Goal: Entertainment & Leisure: Consume media (video, audio)

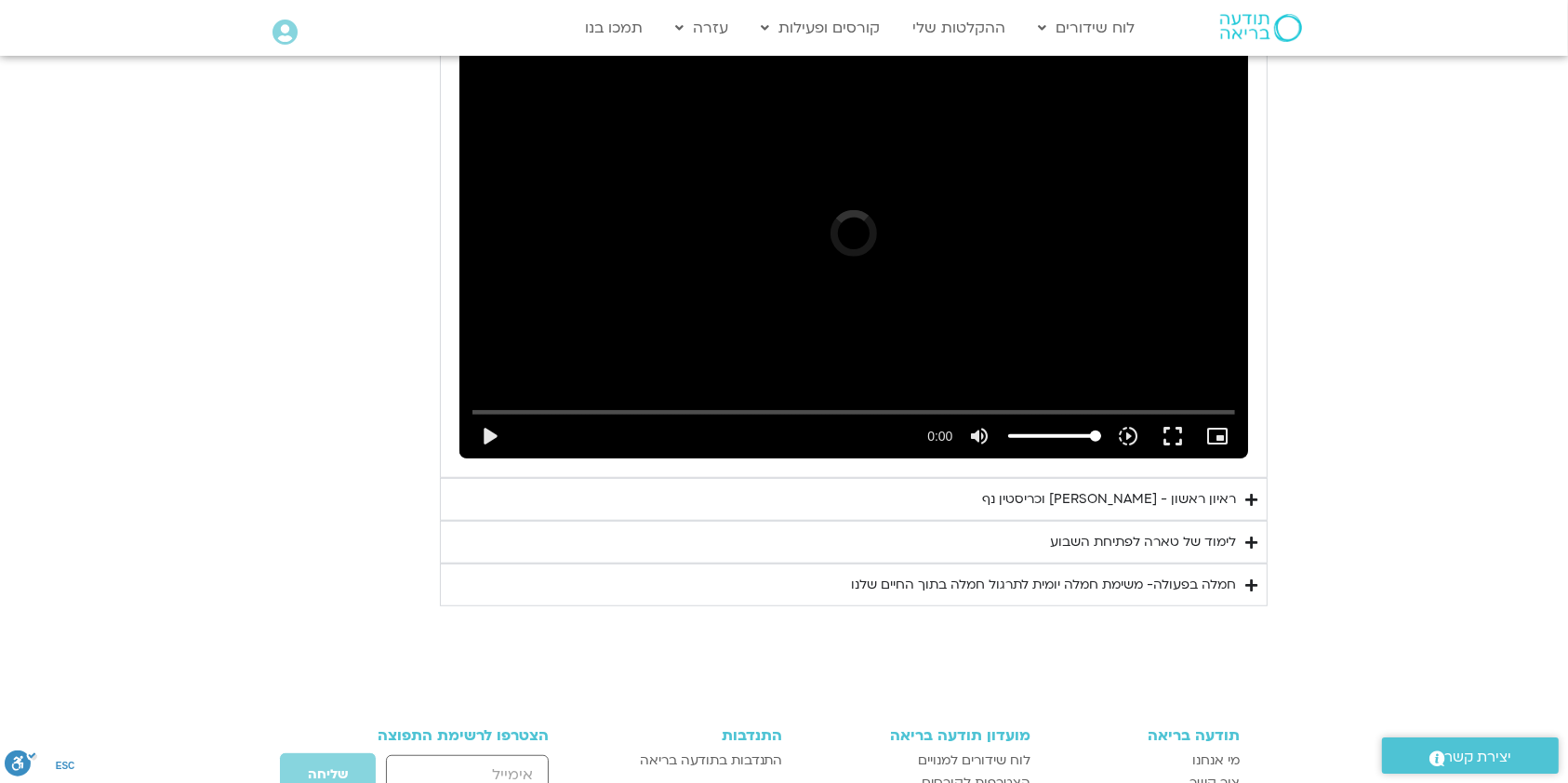
scroll to position [1109, 0]
click at [1069, 534] on div "לימוד של טארה לפתיחת השבוע" at bounding box center [1142, 542] width 186 height 23
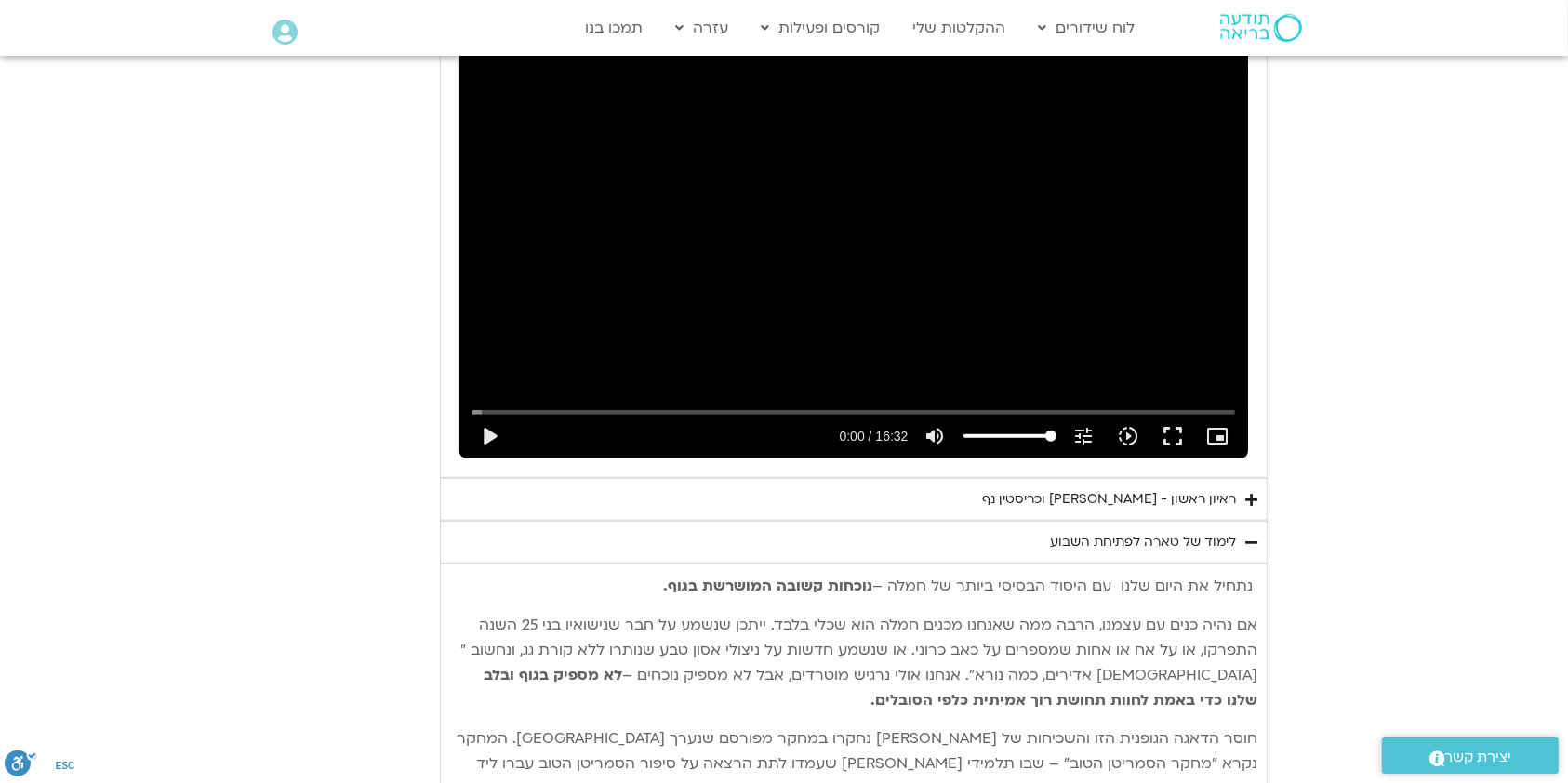
click at [1136, 493] on div "ראיון ראשון - [PERSON_NAME] וכריסטין נף" at bounding box center [1108, 500] width 254 height 23
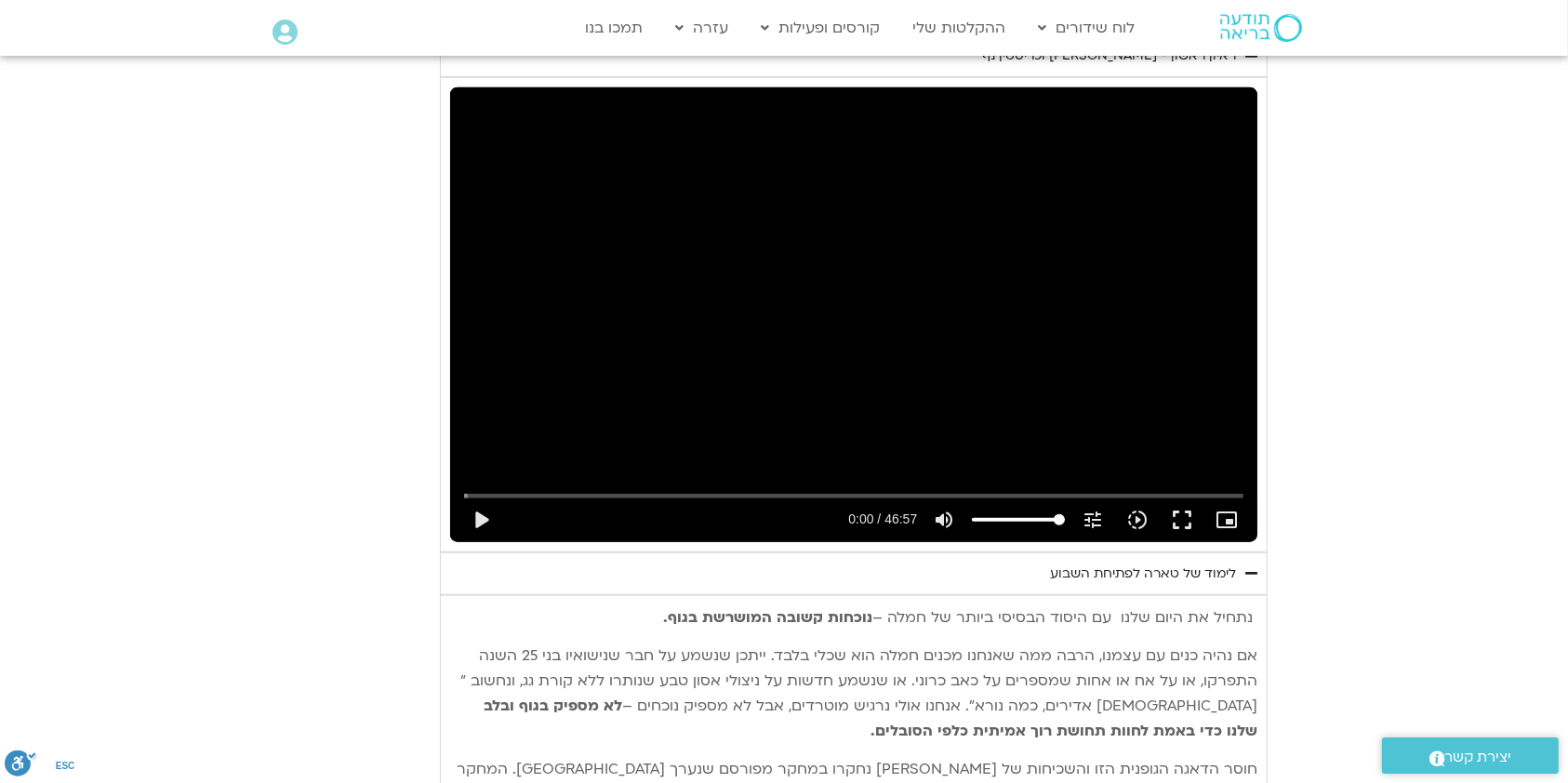
scroll to position [1606, 0]
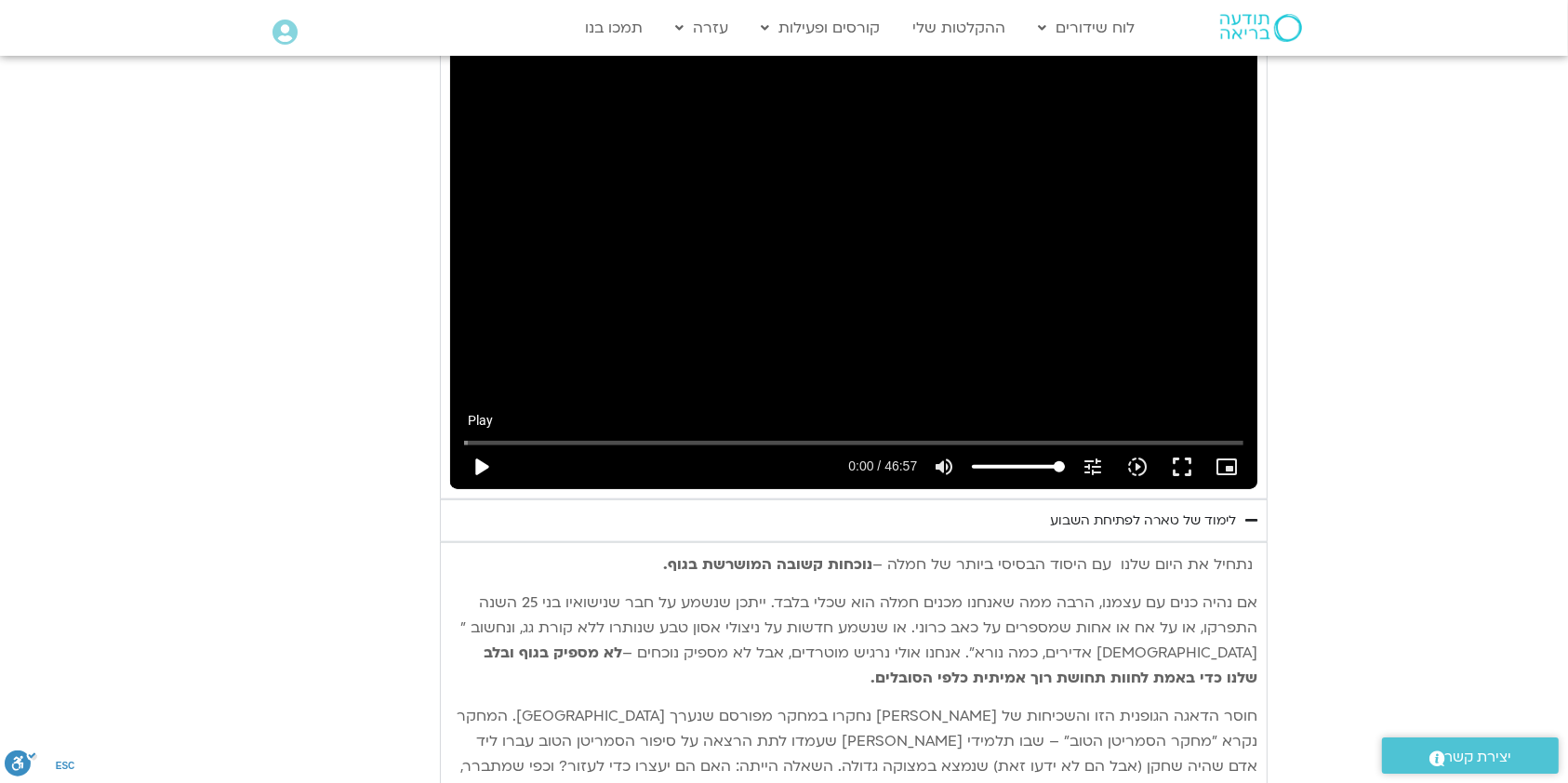
click at [481, 461] on button "play_arrow" at bounding box center [480, 467] width 44 height 44
drag, startPoint x: 473, startPoint y: 440, endPoint x: 561, endPoint y: 440, distance: 88.0
click at [561, 440] on input "Seek" at bounding box center [854, 443] width 780 height 11
click at [481, 463] on button "pause" at bounding box center [480, 467] width 44 height 44
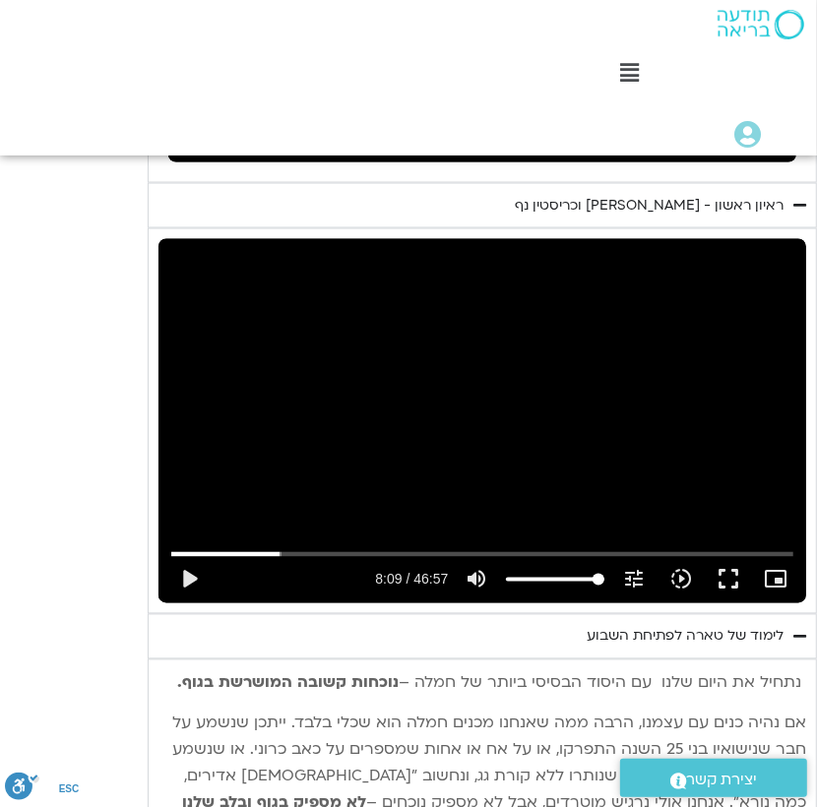
scroll to position [1567, 0]
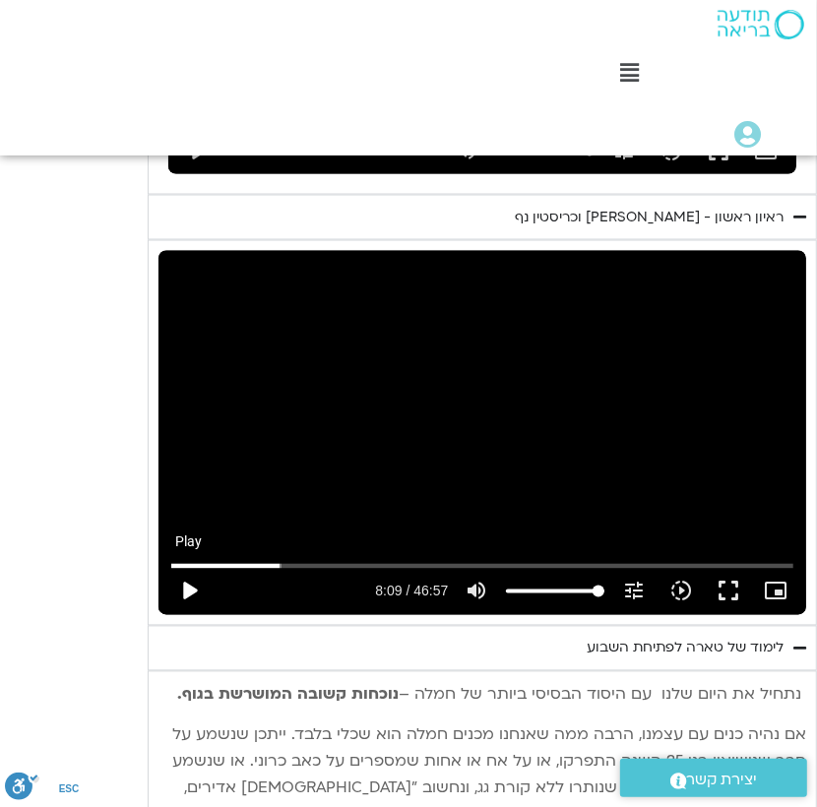
click at [193, 568] on button "play_arrow" at bounding box center [188, 591] width 47 height 47
type input "491.235312"
click at [552, 398] on div "Skip Ad 4:12 pause 8:24 / 46:57 volume_up Mute tune Resolution Auto 720p slow_m…" at bounding box center [482, 433] width 648 height 364
click at [189, 568] on button "play_arrow" at bounding box center [188, 591] width 47 height 47
click at [196, 568] on button "pause" at bounding box center [188, 591] width 47 height 47
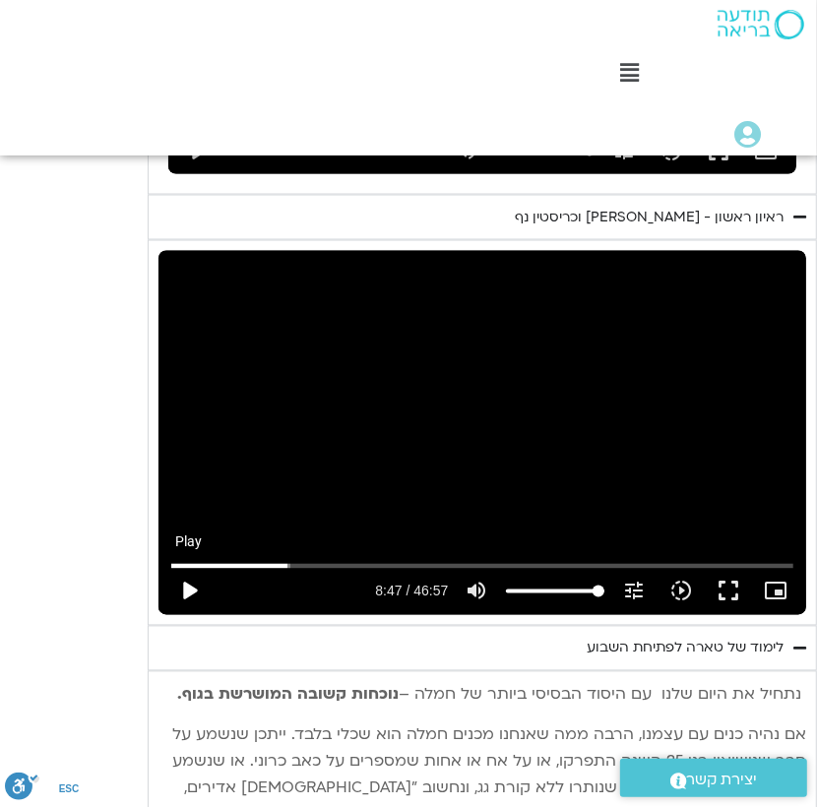
click at [189, 568] on button "play_arrow" at bounding box center [188, 591] width 47 height 47
click at [646, 500] on div "Skip Ad 2:28 pause 9:17 / 46:57 volume_up Mute tune Resolution Auto 720p slow_m…" at bounding box center [482, 433] width 648 height 364
click at [196, 569] on button "play_arrow" at bounding box center [188, 591] width 47 height 47
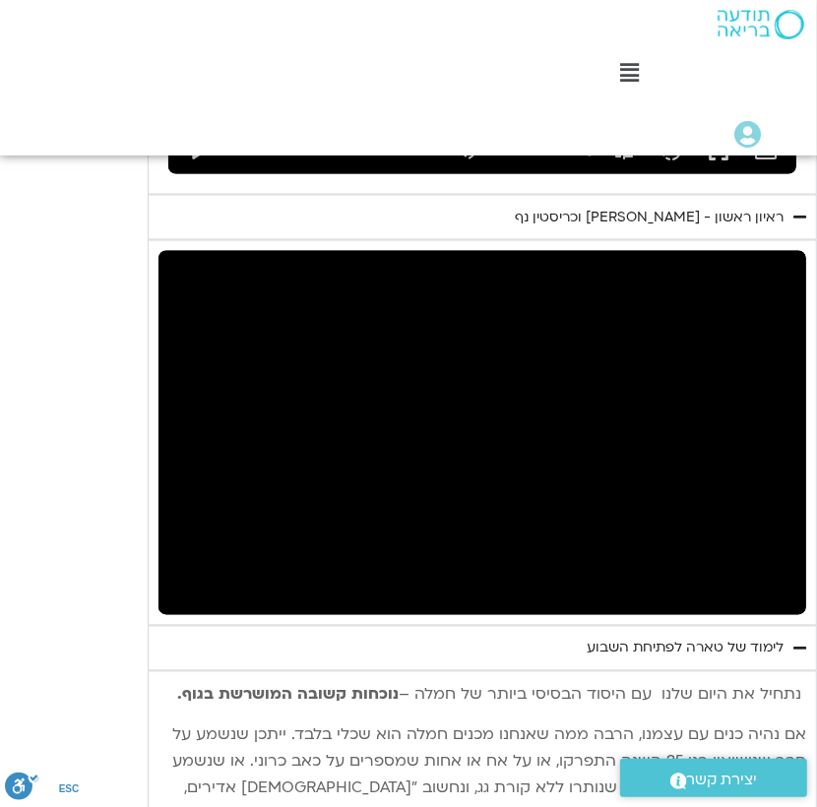
click at [274, 428] on div "Skip Ad 3:54 pause 9:22 / 46:57 volume_up Mute tune Resolution Auto 720p slow_m…" at bounding box center [482, 433] width 648 height 364
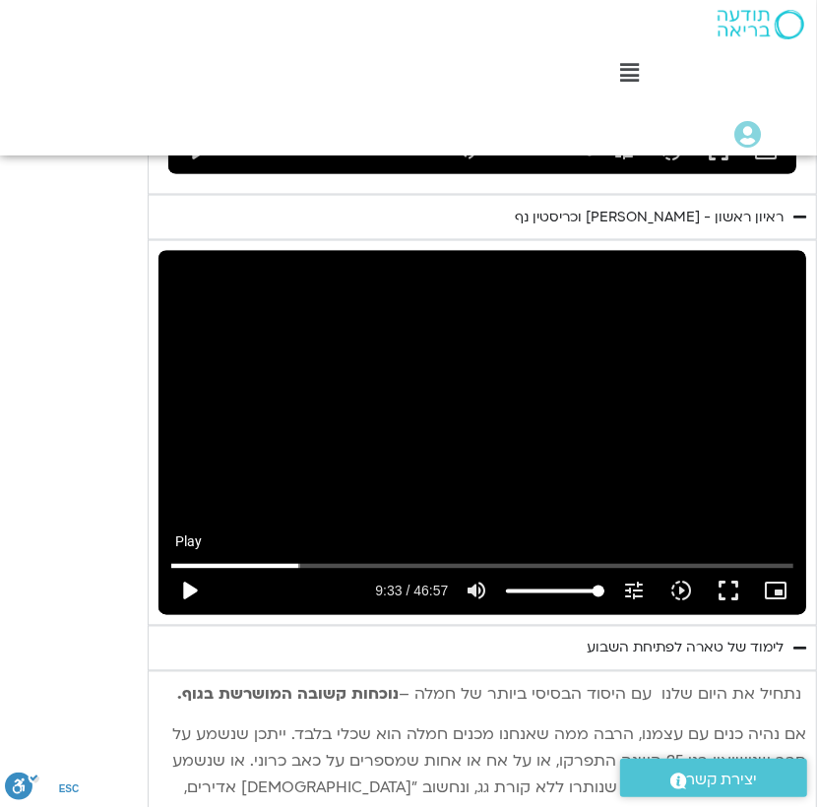
click at [186, 568] on button "play_arrow" at bounding box center [188, 591] width 47 height 47
click at [594, 472] on div "Skip Ad 6:55 pause 9:35 / 46:57 volume_up Mute tune Resolution Auto 720p slow_m…" at bounding box center [482, 433] width 648 height 364
click at [297, 560] on input "Seek" at bounding box center [482, 566] width 623 height 12
click at [197, 568] on button "play_arrow" at bounding box center [188, 591] width 47 height 47
click at [489, 367] on div "Skip Ad 9:16 pause 22:34 / 46:57 volume_up Mute tune Resolution Auto 720p slow_…" at bounding box center [482, 433] width 648 height 364
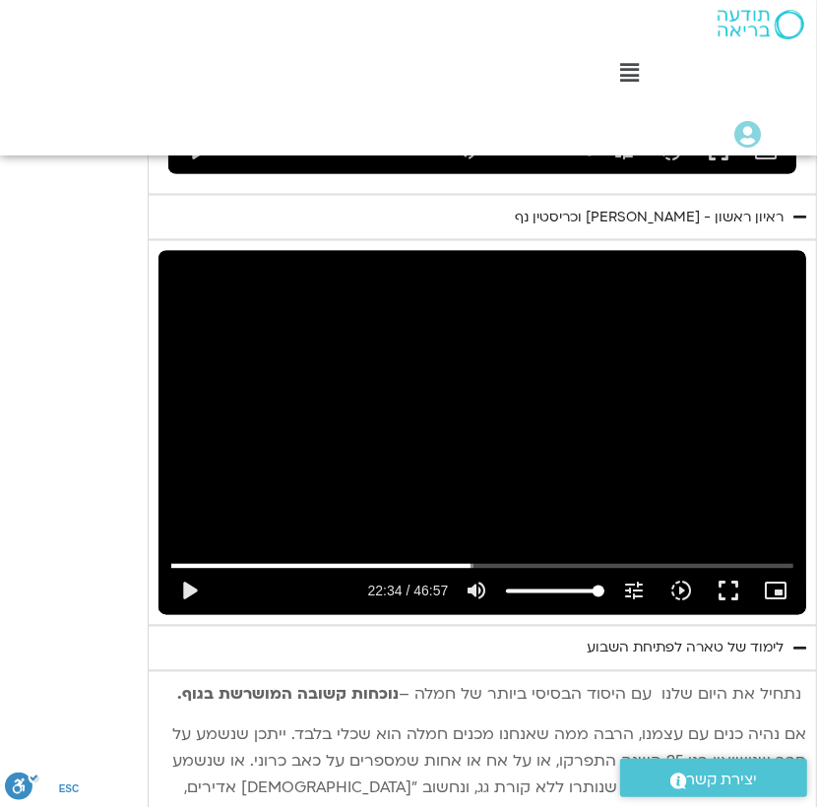
click at [457, 412] on div "Skip Ad 9:16 play_arrow 22:34 / 46:57 volume_up Mute tune Resolution Auto 720p …" at bounding box center [482, 433] width 648 height 364
drag, startPoint x: 512, startPoint y: 539, endPoint x: 597, endPoint y: 562, distance: 88.6
click at [597, 562] on input "Seek" at bounding box center [482, 566] width 623 height 12
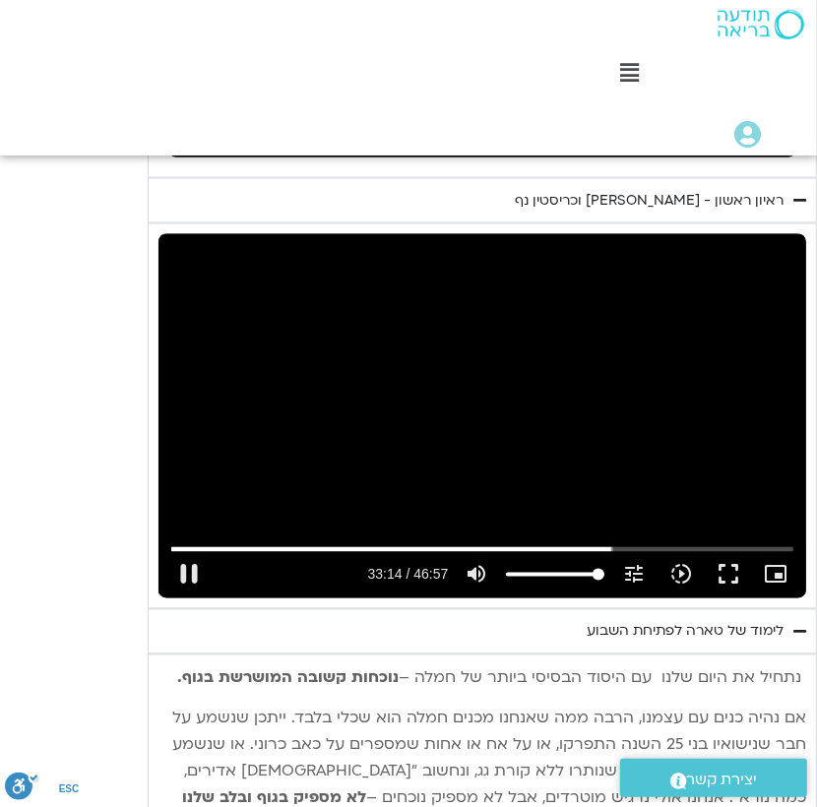
scroll to position [1585, 0]
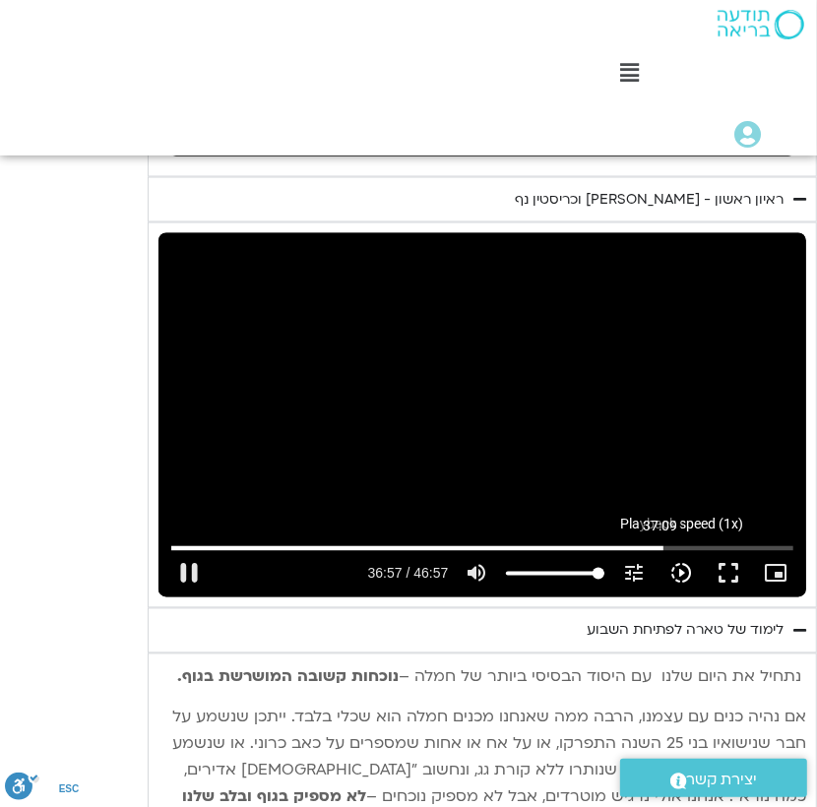
drag, startPoint x: 611, startPoint y: 522, endPoint x: 661, endPoint y: 554, distance: 59.8
click at [661, 554] on input "Seek" at bounding box center [482, 548] width 623 height 12
click at [595, 533] on div "Skip Ad 37:00 pause 37:28 / 46:57 volume_up Mute tune Resolution Auto 720p slow…" at bounding box center [482, 565] width 635 height 64
click at [595, 533] on div "Skip Ad 37:00 pause 37:29 / 46:57 volume_up Mute tune Resolution Auto 720p slow…" at bounding box center [482, 565] width 635 height 64
click at [596, 346] on div "Skip Ad 37:00 pause 37:31 / 46:57 volume_up Mute tune Resolution Auto 720p slow…" at bounding box center [482, 415] width 648 height 364
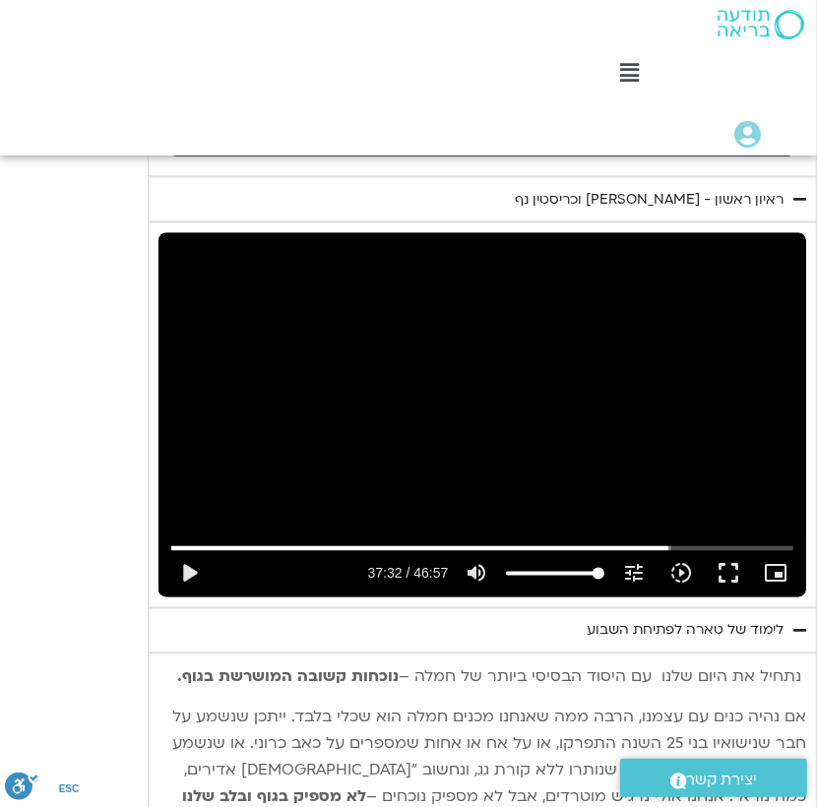
type input "2252.25711"
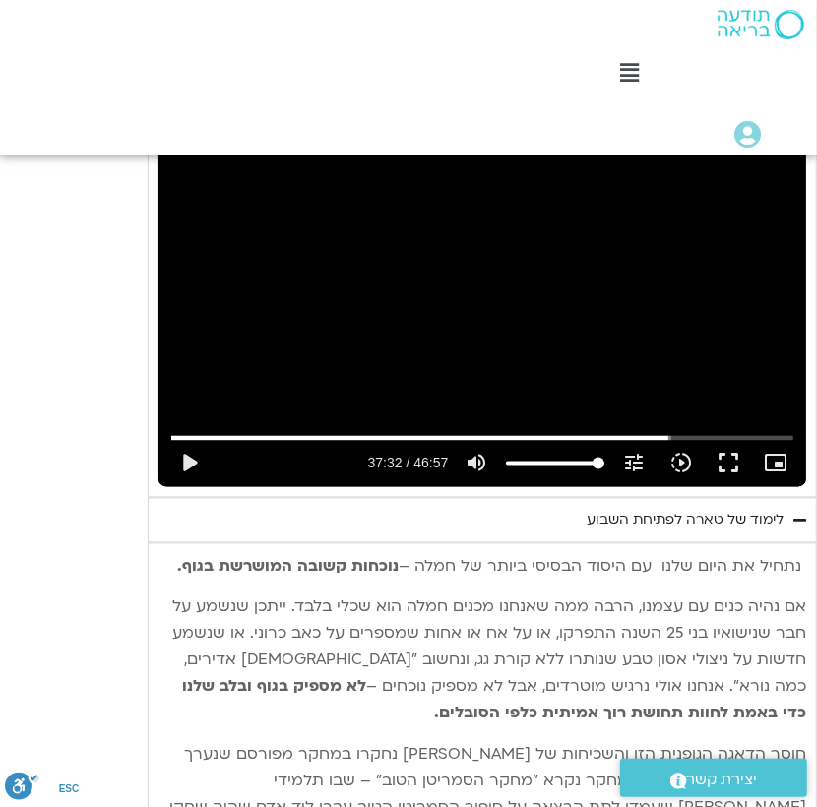
scroll to position [1663, 0]
